Goal: Task Accomplishment & Management: Complete application form

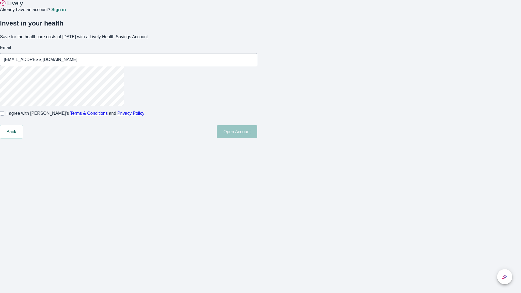
click at [4, 116] on input "I agree with Lively’s Terms & Conditions and Privacy Policy" at bounding box center [2, 113] width 4 height 4
checkbox input "true"
click at [257, 138] on button "Open Account" at bounding box center [237, 131] width 40 height 13
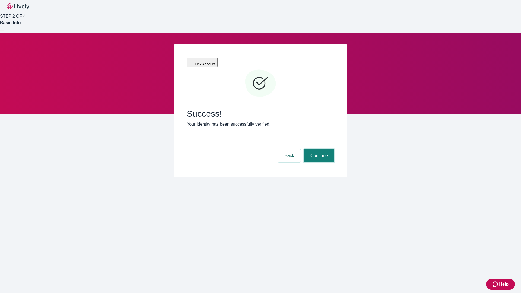
click at [318, 149] on button "Continue" at bounding box center [319, 155] width 30 height 13
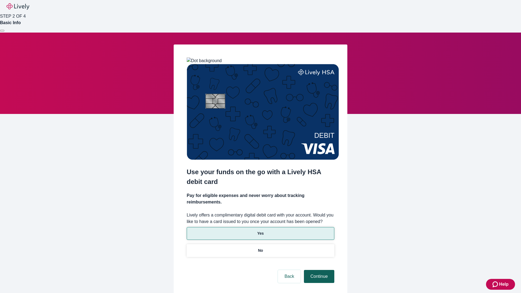
click at [260, 248] on p "No" at bounding box center [260, 251] width 5 height 6
click at [318, 270] on button "Continue" at bounding box center [319, 276] width 30 height 13
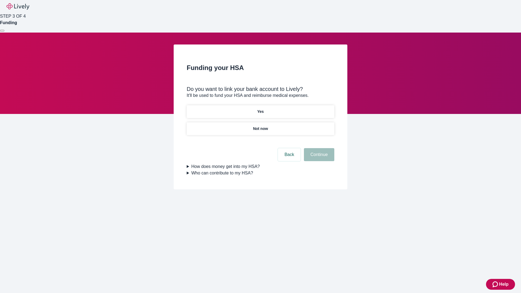
click at [260, 109] on p "Yes" at bounding box center [260, 112] width 7 height 6
click at [318, 148] on button "Continue" at bounding box center [319, 154] width 30 height 13
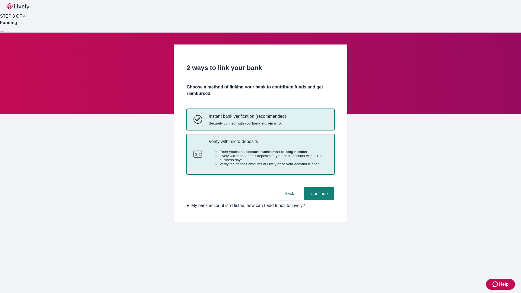
click at [268, 144] on p "Verify with micro-deposits" at bounding box center [268, 141] width 119 height 5
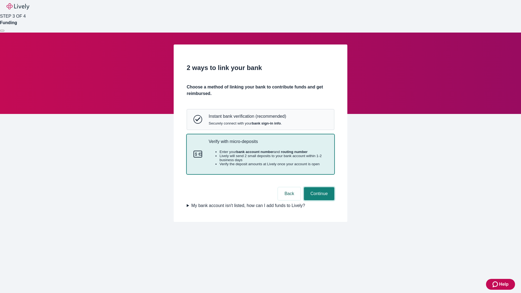
click at [318, 200] on button "Continue" at bounding box center [319, 193] width 30 height 13
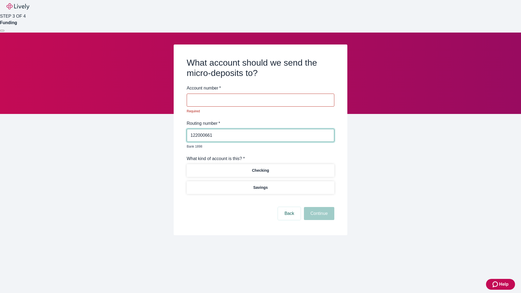
type input "122000661"
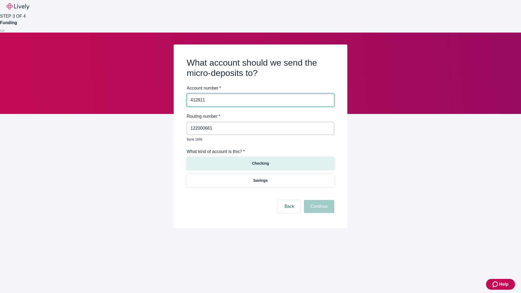
type input "412811"
click at [260, 161] on p "Checking" at bounding box center [260, 164] width 17 height 6
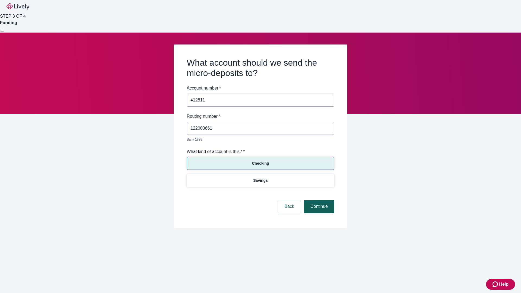
click at [318, 200] on button "Continue" at bounding box center [319, 206] width 30 height 13
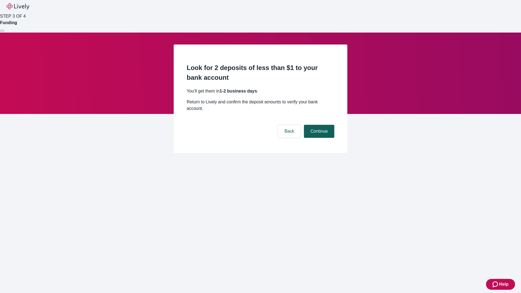
click at [318, 125] on button "Continue" at bounding box center [319, 131] width 30 height 13
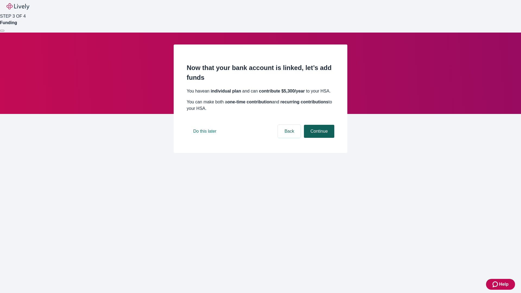
click at [318, 138] on button "Continue" at bounding box center [319, 131] width 30 height 13
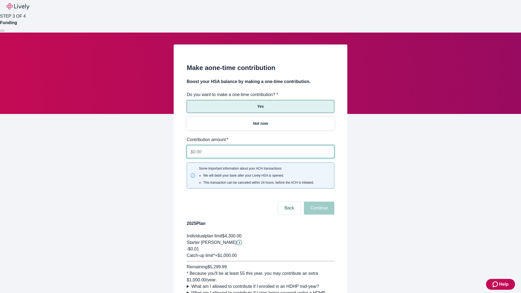
type input "0.01"
click at [318, 202] on button "Continue" at bounding box center [319, 208] width 30 height 13
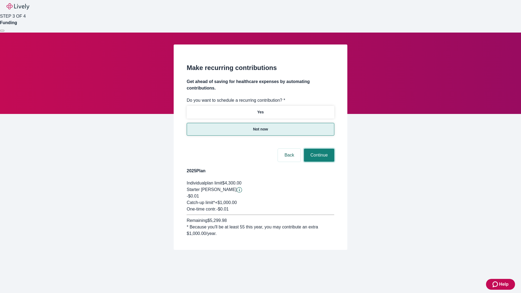
click at [318, 149] on button "Continue" at bounding box center [319, 155] width 30 height 13
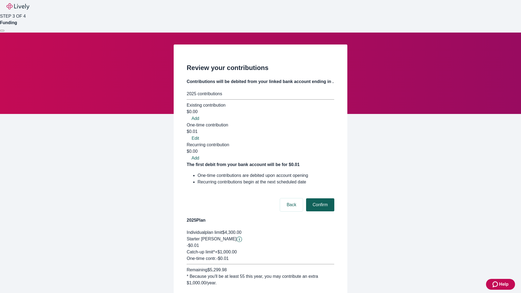
click at [319, 198] on button "Confirm" at bounding box center [320, 204] width 28 height 13
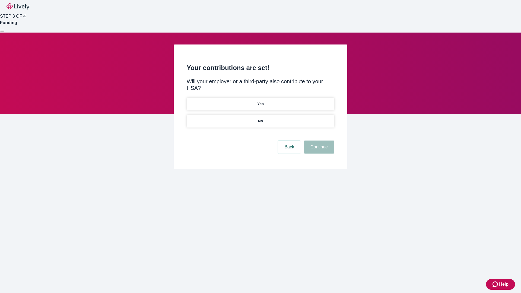
click at [260, 118] on p "No" at bounding box center [260, 121] width 5 height 6
click at [318, 141] on button "Continue" at bounding box center [319, 147] width 30 height 13
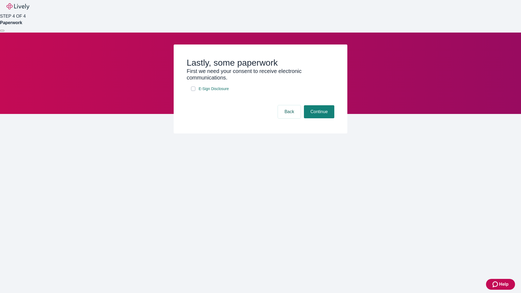
click at [193, 91] on input "E-Sign Disclosure" at bounding box center [193, 89] width 4 height 4
checkbox input "true"
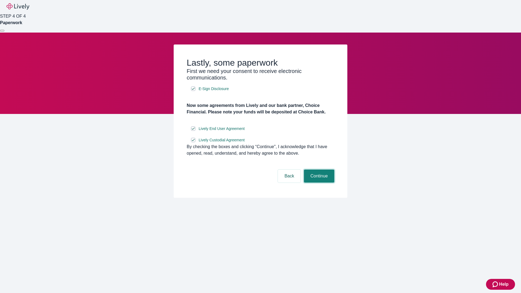
click at [318, 183] on button "Continue" at bounding box center [319, 176] width 30 height 13
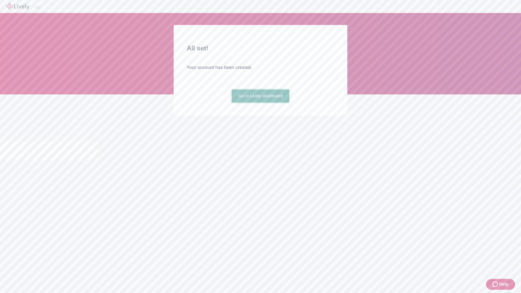
click at [260, 103] on link "Go to Lively dashboard" at bounding box center [261, 96] width 58 height 13
